Goal: Information Seeking & Learning: Learn about a topic

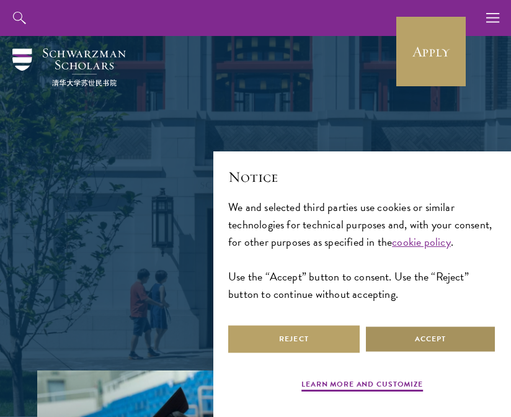
click at [429, 341] on button "Accept" at bounding box center [430, 339] width 131 height 28
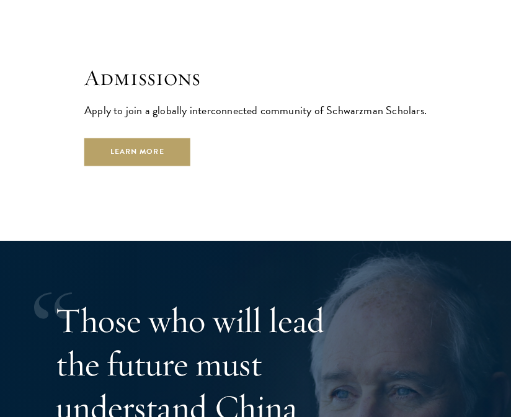
scroll to position [3323, 0]
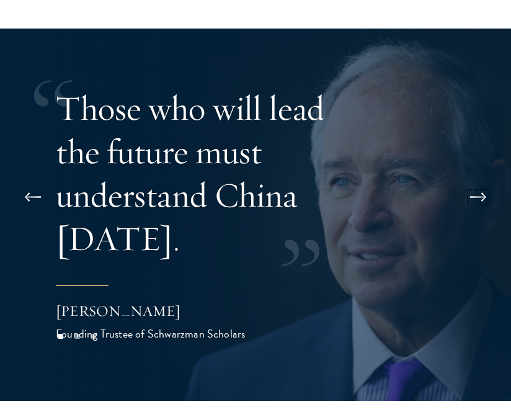
click at [482, 192] on button at bounding box center [478, 197] width 41 height 35
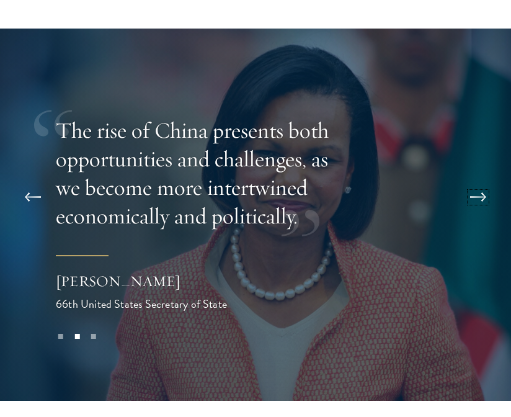
click at [482, 192] on button at bounding box center [478, 197] width 41 height 35
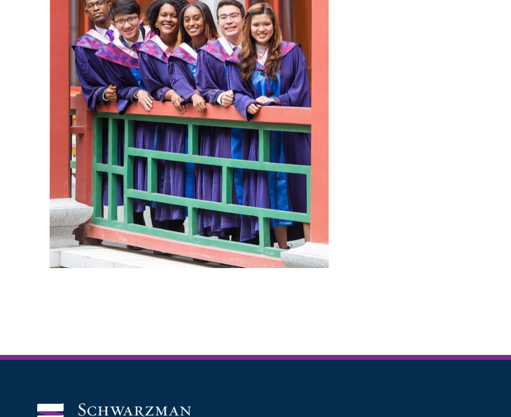
scroll to position [4999, 0]
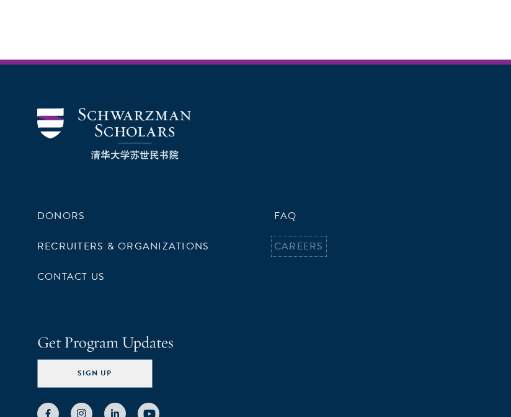
click at [322, 239] on link "Careers" at bounding box center [299, 246] width 50 height 15
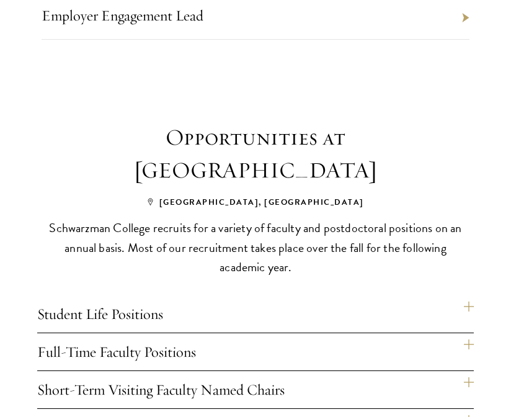
scroll to position [732, 0]
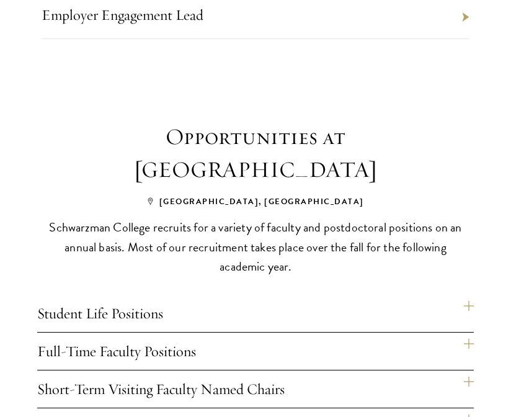
click at [469, 295] on h4 "Student Life Positions" at bounding box center [255, 313] width 437 height 37
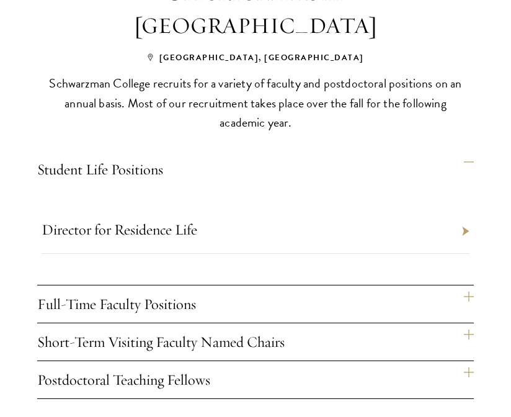
scroll to position [960, 0]
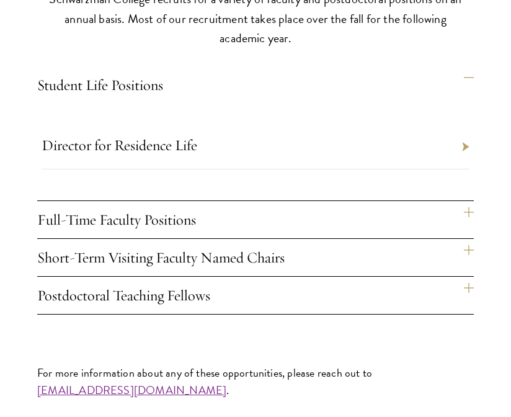
click at [468, 201] on h4 "Full-Time Faculty Positions" at bounding box center [255, 219] width 437 height 37
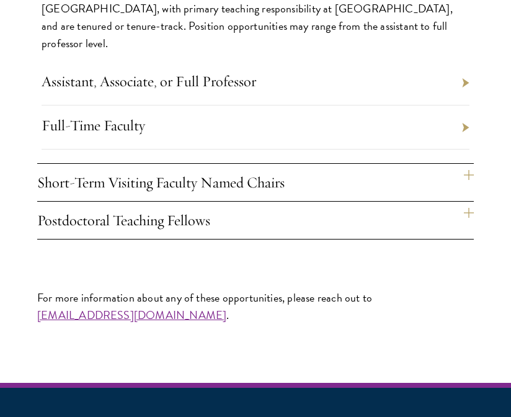
scroll to position [1517, 0]
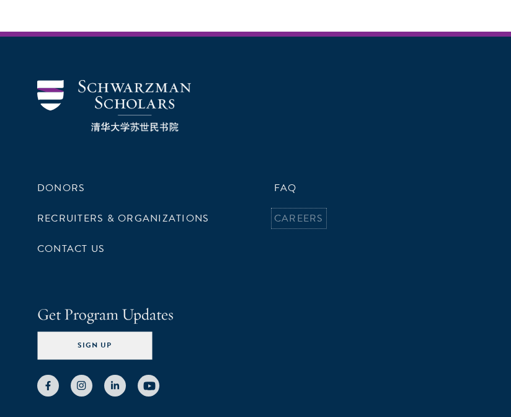
click at [293, 211] on link "Careers" at bounding box center [299, 218] width 50 height 15
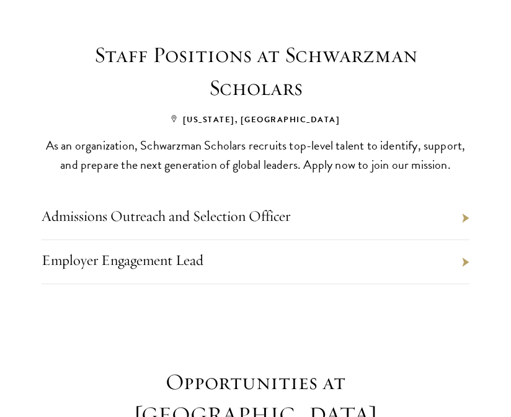
scroll to position [490, 0]
